Goal: Task Accomplishment & Management: Manage account settings

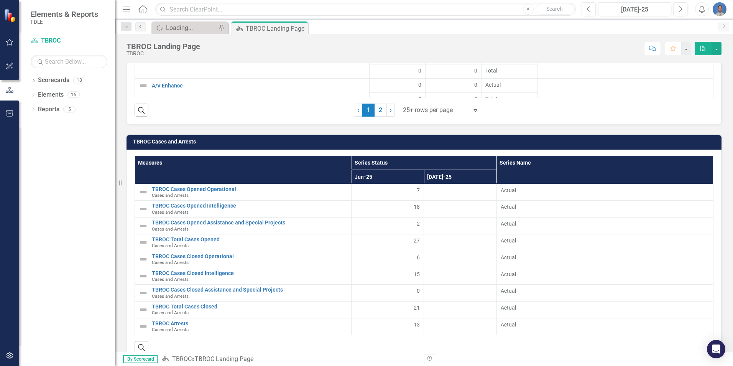
scroll to position [1237, 0]
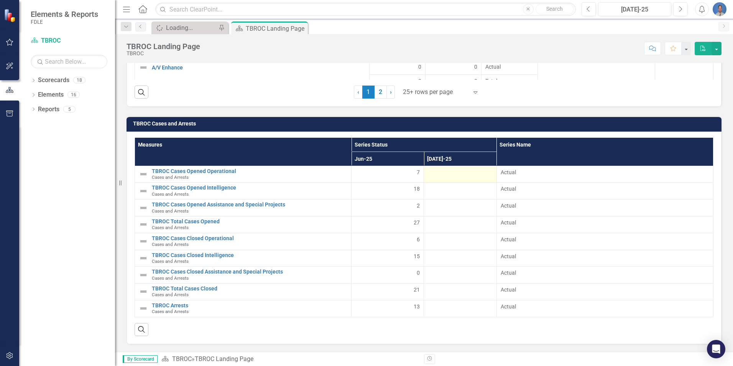
click at [471, 169] on div at bounding box center [460, 172] width 64 height 9
click at [483, 172] on div at bounding box center [460, 172] width 64 height 9
click at [485, 173] on div at bounding box center [460, 172] width 64 height 9
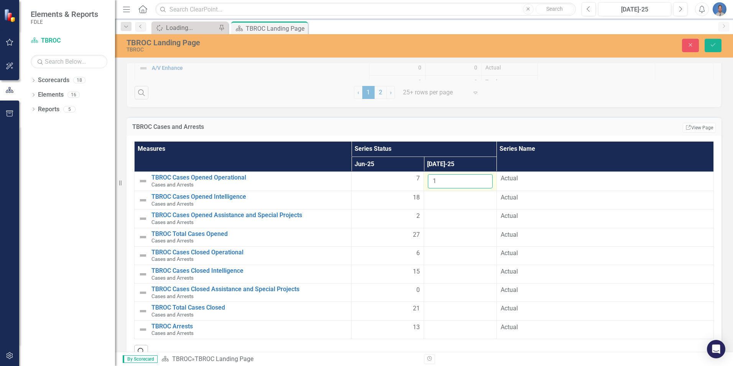
click at [482, 178] on input "1" at bounding box center [460, 181] width 64 height 14
click at [482, 178] on input "2" at bounding box center [460, 181] width 64 height 14
click at [482, 178] on input "3" at bounding box center [460, 181] width 64 height 14
click at [482, 178] on input "4" at bounding box center [460, 181] width 64 height 14
type input "5"
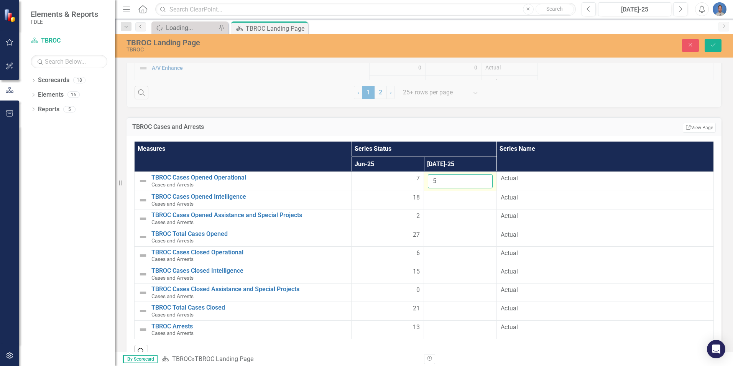
click at [482, 178] on input "5" at bounding box center [460, 181] width 64 height 14
click at [473, 194] on div at bounding box center [460, 197] width 64 height 9
click at [466, 199] on div at bounding box center [460, 197] width 64 height 9
click at [480, 197] on input "1" at bounding box center [460, 200] width 64 height 14
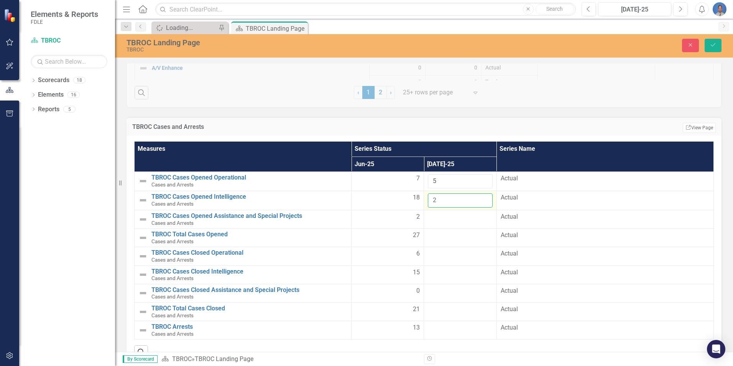
click at [480, 197] on input "2" at bounding box center [460, 200] width 64 height 14
click at [480, 197] on input "4" at bounding box center [460, 200] width 64 height 14
click at [480, 197] on input "5" at bounding box center [460, 200] width 64 height 14
click at [480, 197] on input "6" at bounding box center [460, 200] width 64 height 14
click at [480, 197] on input "7" at bounding box center [460, 200] width 64 height 14
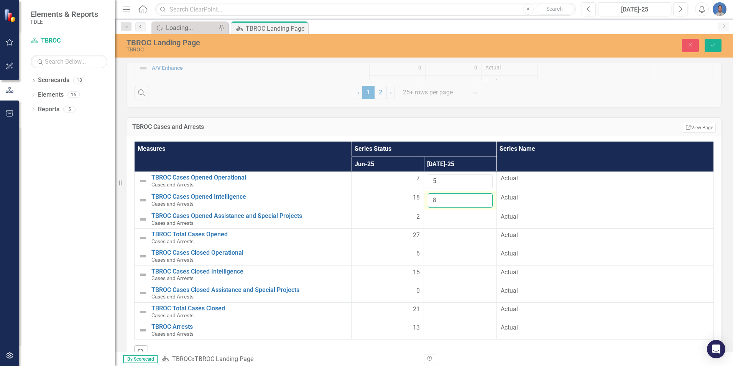
click at [480, 197] on input "8" at bounding box center [460, 200] width 64 height 14
click at [480, 197] on input "9" at bounding box center [460, 200] width 64 height 14
click at [480, 197] on input "10" at bounding box center [460, 200] width 64 height 14
click at [480, 197] on input "11" at bounding box center [460, 200] width 64 height 14
click at [480, 197] on input "12" at bounding box center [460, 200] width 64 height 14
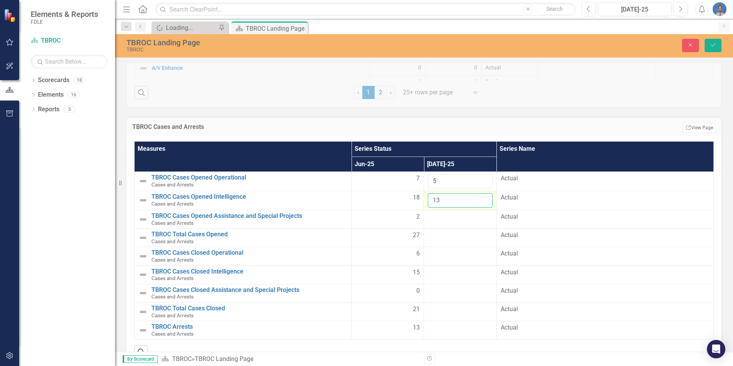
click at [480, 197] on input "13" at bounding box center [460, 200] width 64 height 14
type input "14"
click at [480, 197] on input "14" at bounding box center [460, 200] width 64 height 14
click at [461, 217] on div at bounding box center [460, 216] width 64 height 9
click at [469, 217] on div at bounding box center [460, 216] width 64 height 9
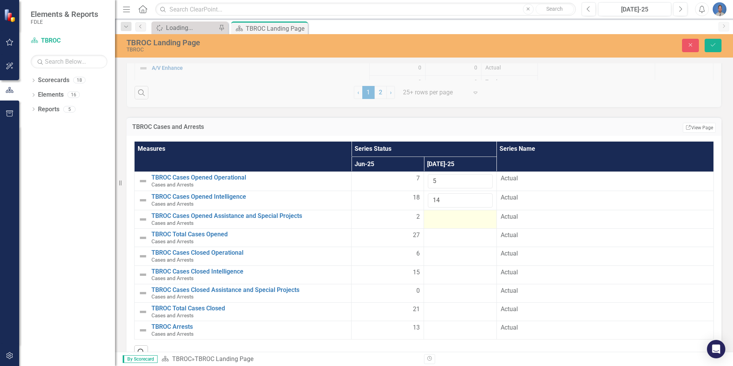
click at [469, 217] on div at bounding box center [460, 216] width 64 height 9
click at [482, 216] on input "1" at bounding box center [460, 219] width 64 height 14
click at [482, 216] on input "2" at bounding box center [460, 219] width 64 height 14
click at [482, 216] on input "3" at bounding box center [460, 219] width 64 height 14
click at [482, 216] on input "4" at bounding box center [460, 219] width 64 height 14
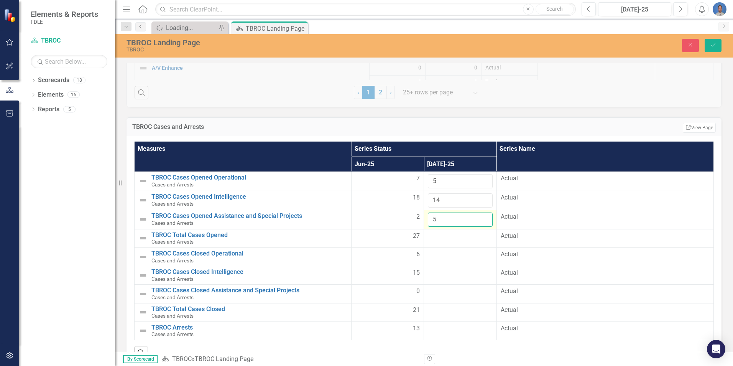
click at [482, 216] on input "5" at bounding box center [460, 219] width 64 height 14
click at [482, 216] on input "6" at bounding box center [460, 219] width 64 height 14
click at [482, 216] on input "7" at bounding box center [460, 219] width 64 height 14
click at [482, 216] on input "8" at bounding box center [460, 219] width 64 height 14
click at [482, 216] on input "9" at bounding box center [460, 219] width 64 height 14
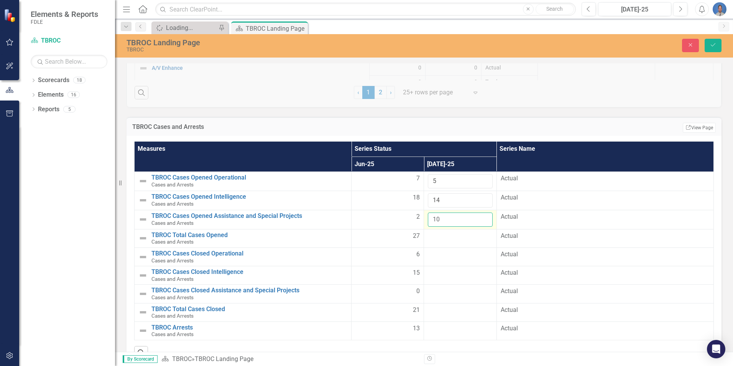
type input "10"
click at [482, 216] on input "10" at bounding box center [460, 219] width 64 height 14
click at [464, 239] on div at bounding box center [460, 236] width 64 height 9
click at [465, 237] on div at bounding box center [460, 236] width 64 height 9
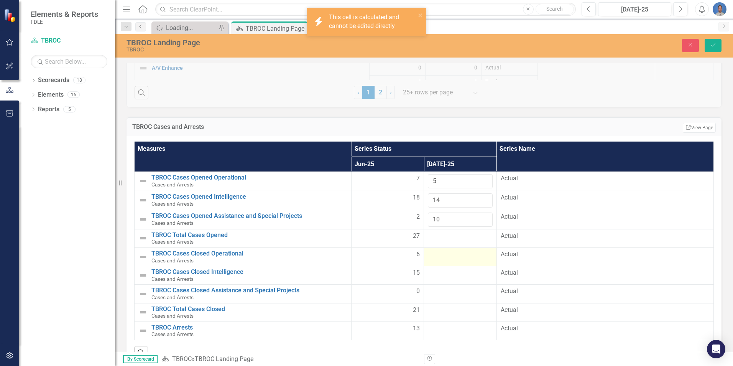
click at [439, 250] on div at bounding box center [460, 254] width 64 height 9
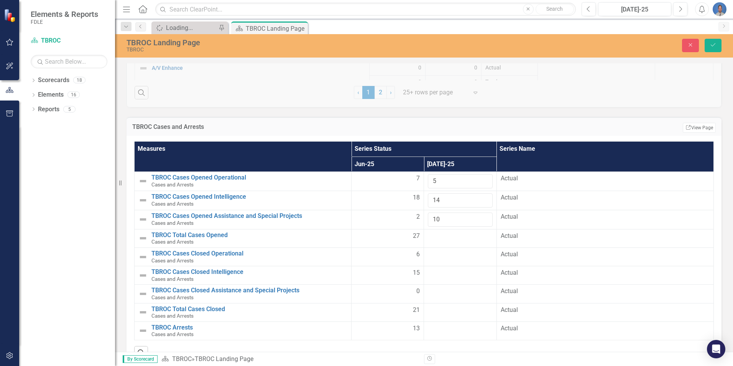
click at [438, 237] on div at bounding box center [460, 236] width 64 height 9
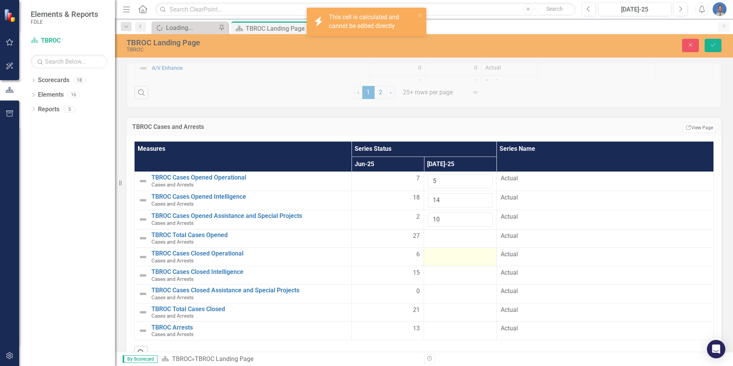
click at [434, 255] on div at bounding box center [460, 254] width 64 height 9
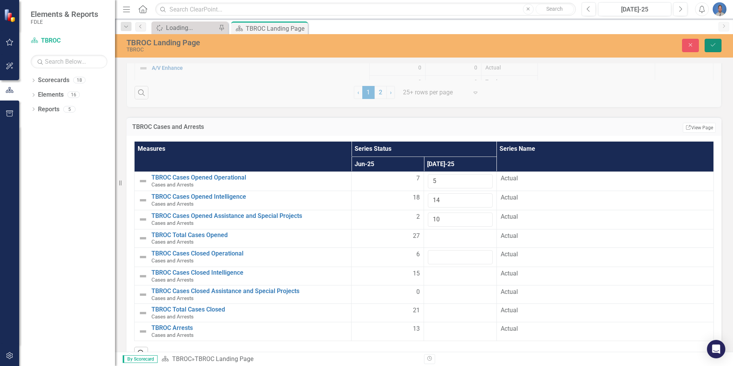
click at [712, 48] on button "Save" at bounding box center [713, 45] width 17 height 13
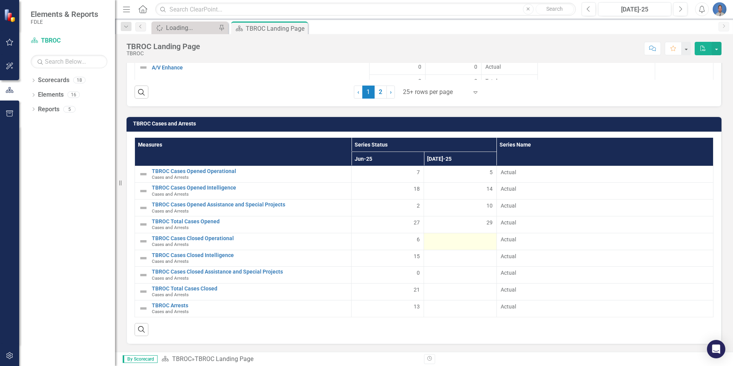
click at [478, 239] on div at bounding box center [460, 239] width 64 height 9
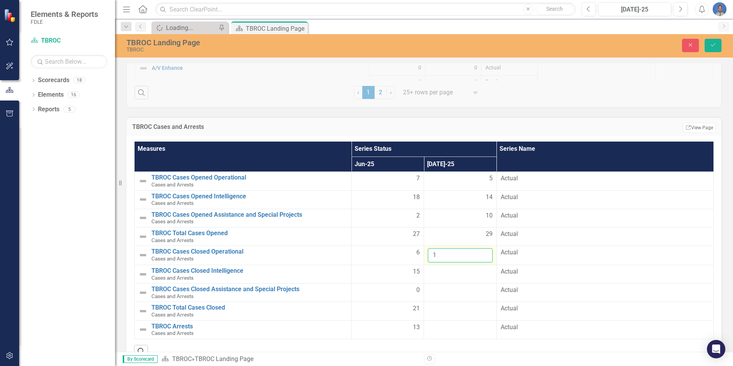
click at [482, 251] on input "1" at bounding box center [460, 255] width 64 height 14
click at [482, 251] on input "2" at bounding box center [460, 255] width 64 height 14
click at [482, 251] on input "3" at bounding box center [460, 255] width 64 height 14
click at [482, 251] on input "4" at bounding box center [460, 255] width 64 height 14
click at [482, 251] on input "5" at bounding box center [460, 255] width 64 height 14
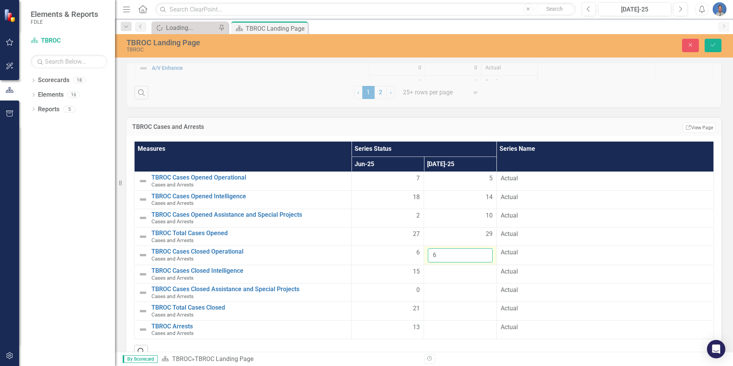
click at [482, 251] on input "6" at bounding box center [460, 255] width 64 height 14
type input "7"
click at [482, 251] on input "7" at bounding box center [460, 255] width 64 height 14
click at [477, 268] on div at bounding box center [460, 271] width 64 height 9
click at [484, 272] on div at bounding box center [460, 271] width 64 height 9
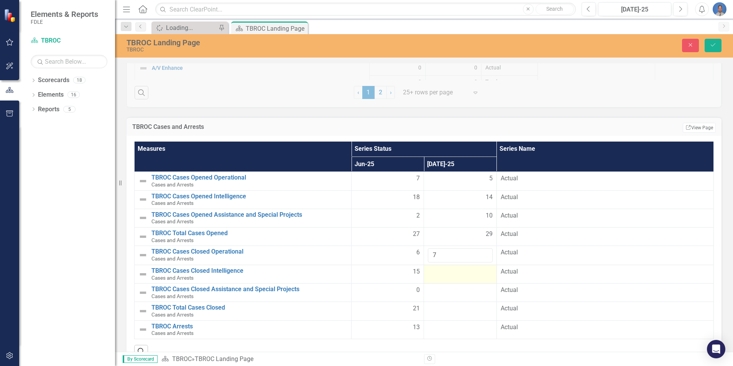
click at [484, 272] on div at bounding box center [460, 271] width 64 height 9
click at [481, 272] on input "1" at bounding box center [460, 274] width 64 height 14
click at [481, 271] on input "2" at bounding box center [460, 274] width 64 height 14
click at [481, 271] on input "3" at bounding box center [460, 274] width 64 height 14
click at [482, 270] on input "4" at bounding box center [460, 274] width 64 height 14
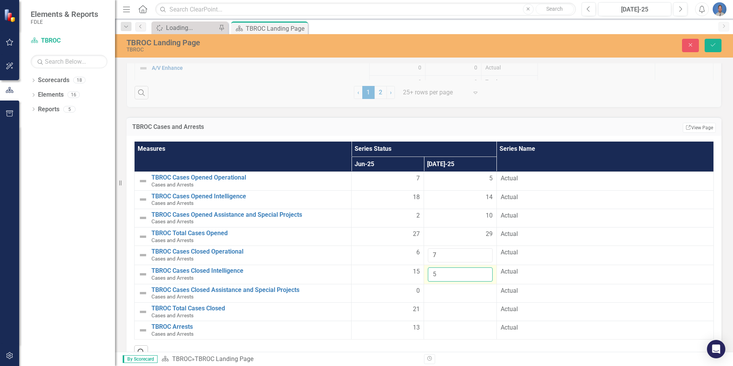
click at [482, 270] on input "5" at bounding box center [460, 274] width 64 height 14
click at [482, 270] on input "6" at bounding box center [460, 274] width 64 height 14
click at [482, 270] on input "7" at bounding box center [460, 274] width 64 height 14
click at [482, 270] on input "8" at bounding box center [460, 274] width 64 height 14
click at [482, 269] on input "9" at bounding box center [460, 274] width 64 height 14
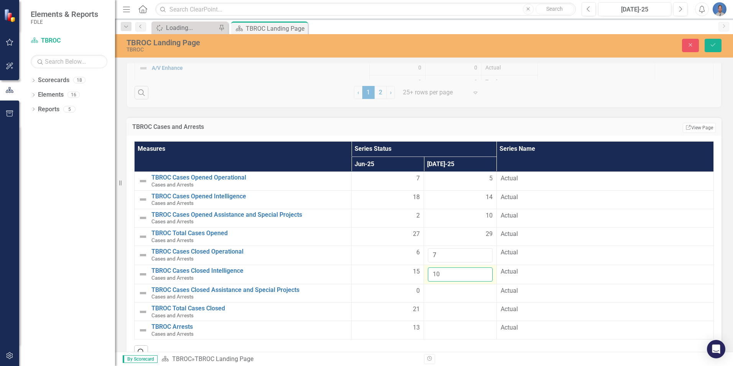
click at [482, 269] on input "10" at bounding box center [460, 274] width 64 height 14
click at [482, 269] on input "11" at bounding box center [460, 274] width 64 height 14
click at [482, 269] on input "12" at bounding box center [460, 274] width 64 height 14
click at [482, 269] on input "13" at bounding box center [460, 274] width 64 height 14
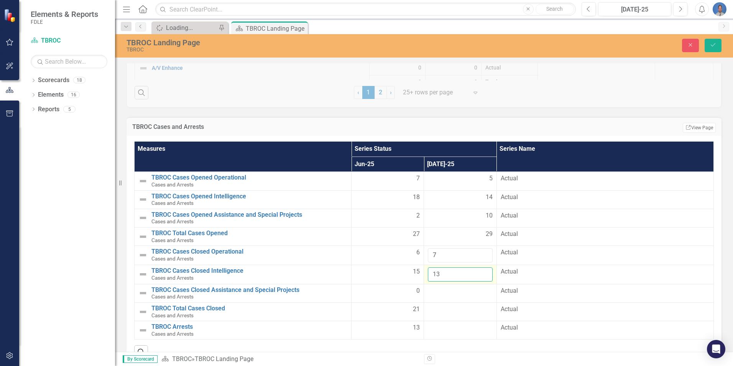
click at [482, 269] on input "13" at bounding box center [460, 274] width 64 height 14
click at [481, 271] on input "14" at bounding box center [460, 274] width 64 height 14
click at [481, 271] on input "15" at bounding box center [460, 274] width 64 height 14
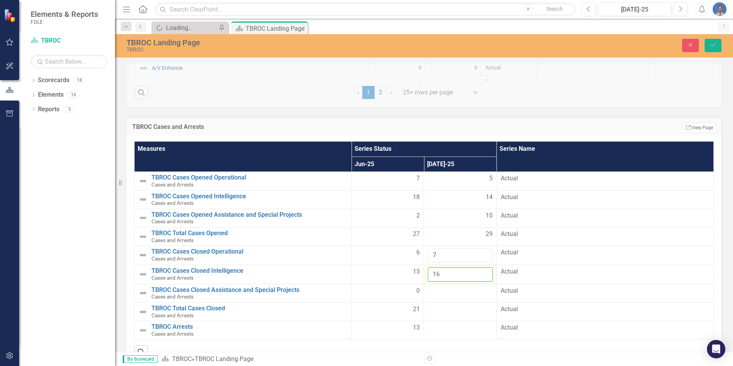
click at [481, 271] on input "16" at bounding box center [460, 274] width 64 height 14
click at [481, 271] on input "17" at bounding box center [460, 274] width 64 height 14
type input "18"
click at [481, 271] on input "18" at bounding box center [460, 274] width 64 height 14
click at [455, 289] on div at bounding box center [460, 290] width 64 height 9
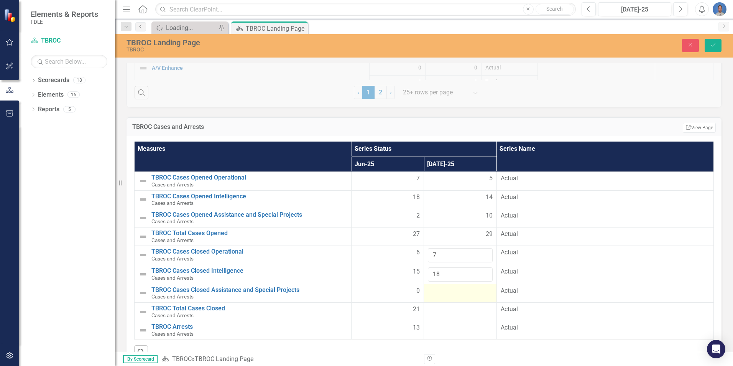
click at [465, 296] on td at bounding box center [460, 293] width 72 height 18
click at [465, 295] on div at bounding box center [460, 290] width 64 height 9
click at [480, 291] on input "1" at bounding box center [460, 293] width 64 height 14
click at [480, 291] on input "2" at bounding box center [460, 293] width 64 height 14
click at [480, 290] on input "3" at bounding box center [460, 293] width 64 height 14
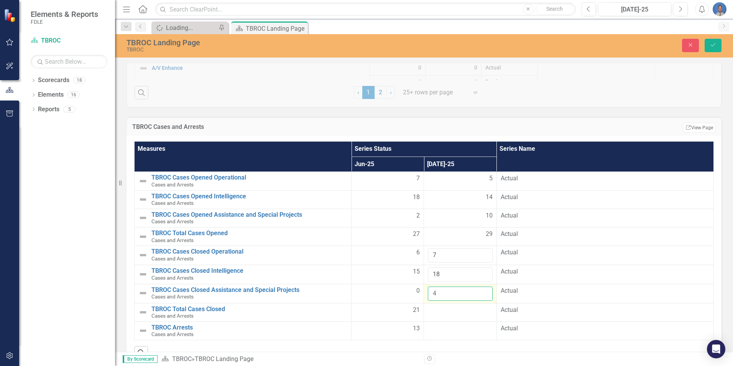
click at [480, 290] on input "4" at bounding box center [460, 293] width 64 height 14
click at [480, 290] on input "5" at bounding box center [460, 293] width 64 height 14
type input "4"
click at [480, 295] on input "4" at bounding box center [460, 293] width 64 height 14
click at [452, 309] on div at bounding box center [460, 310] width 64 height 9
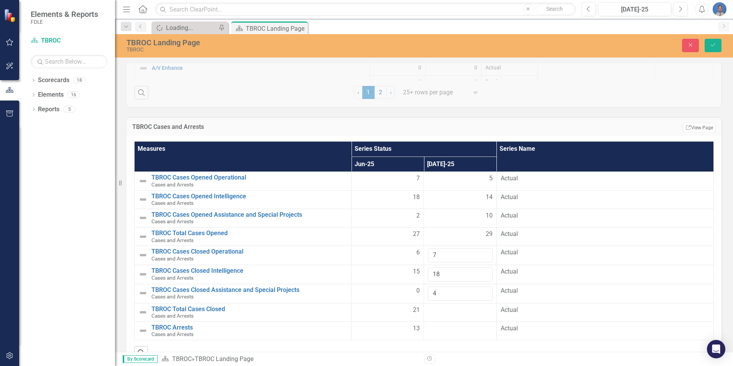
click at [450, 312] on div at bounding box center [460, 310] width 64 height 9
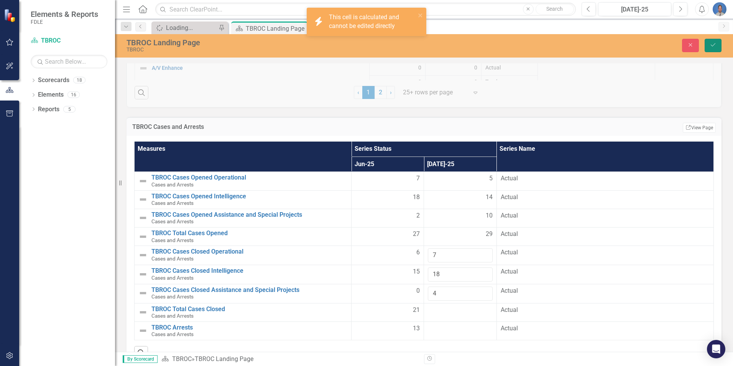
click at [711, 45] on icon "Save" at bounding box center [713, 44] width 7 height 5
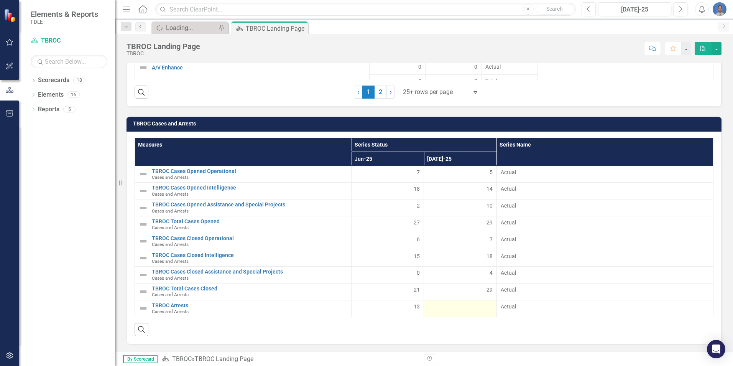
click at [487, 306] on div at bounding box center [460, 306] width 64 height 9
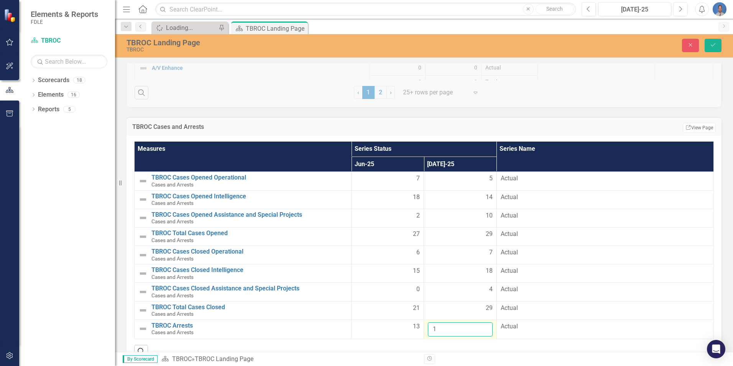
click at [480, 327] on input "1" at bounding box center [460, 329] width 64 height 14
click at [480, 327] on input "2" at bounding box center [460, 329] width 64 height 14
click at [480, 327] on input "3" at bounding box center [460, 329] width 64 height 14
click at [480, 327] on input "4" at bounding box center [460, 329] width 64 height 14
click at [480, 327] on input "5" at bounding box center [460, 329] width 64 height 14
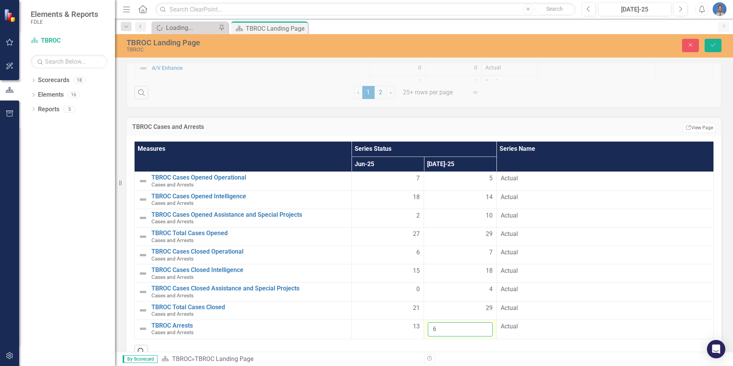
click at [480, 326] on input "6" at bounding box center [460, 329] width 64 height 14
click at [480, 326] on input "7" at bounding box center [460, 329] width 64 height 14
click at [480, 326] on input "8" at bounding box center [460, 329] width 64 height 14
click at [480, 326] on input "9" at bounding box center [460, 329] width 64 height 14
click at [480, 326] on input "10" at bounding box center [460, 329] width 64 height 14
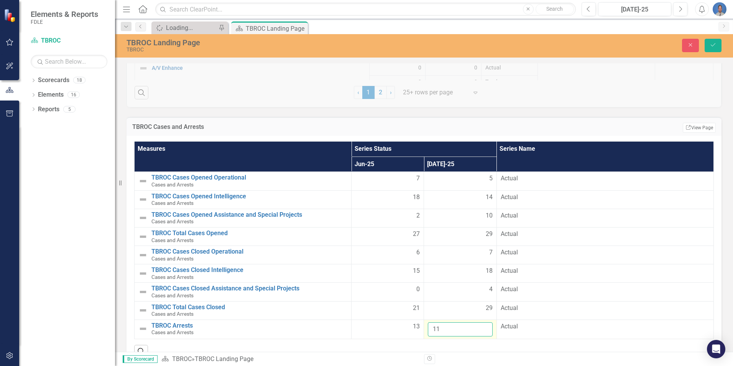
click at [480, 326] on input "11" at bounding box center [460, 329] width 64 height 14
click at [480, 326] on input "12" at bounding box center [460, 329] width 64 height 14
type input "13"
click at [480, 326] on input "13" at bounding box center [460, 329] width 64 height 14
click at [490, 345] on div "Search" at bounding box center [424, 348] width 580 height 19
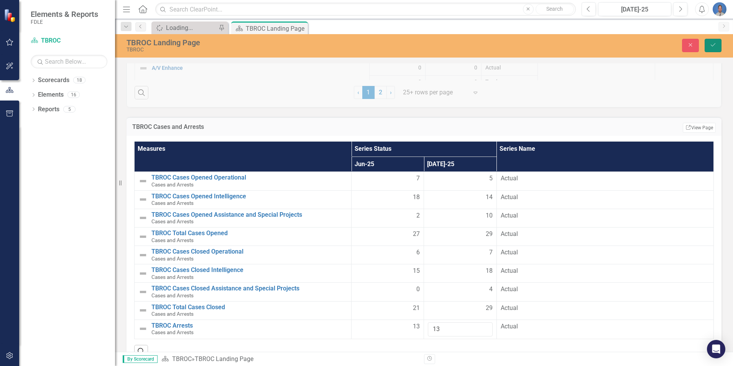
click at [715, 44] on icon "Save" at bounding box center [713, 44] width 7 height 5
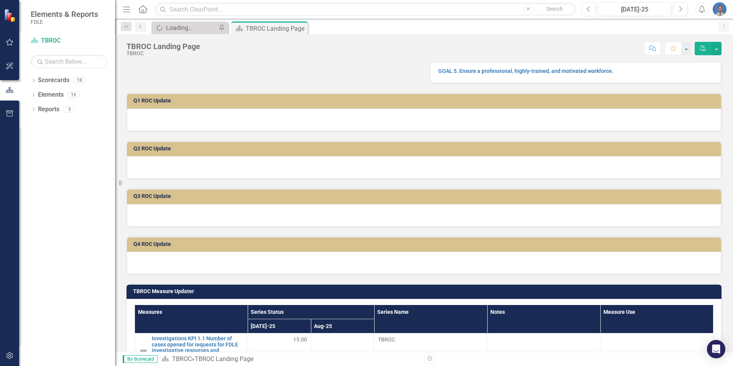
scroll to position [0, 0]
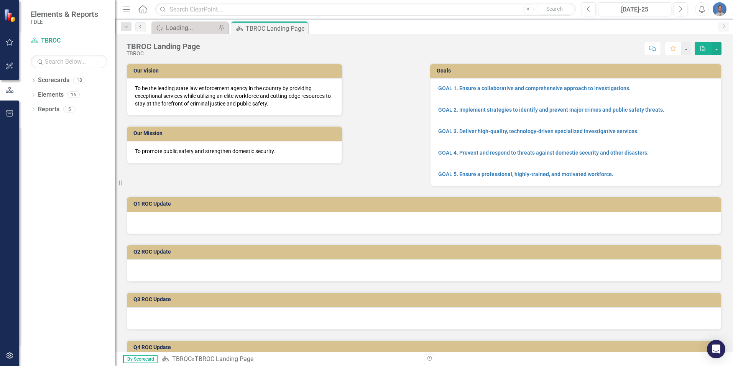
click at [723, 5] on img "button" at bounding box center [720, 9] width 14 height 14
click at [692, 97] on link "Logout Log Out" at bounding box center [695, 97] width 61 height 14
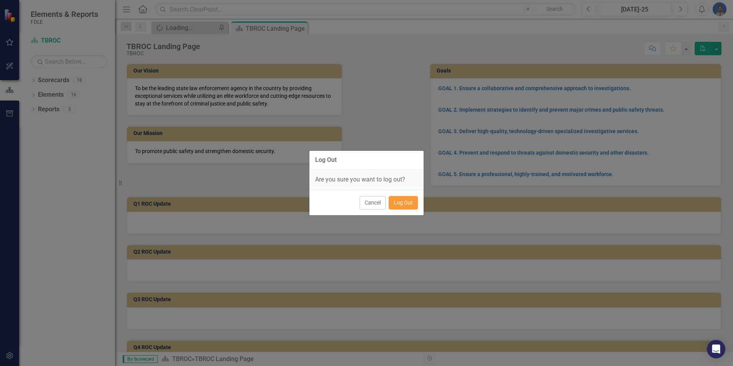
click at [402, 203] on button "Log Out" at bounding box center [403, 202] width 29 height 13
